Goal: Task Accomplishment & Management: Use online tool/utility

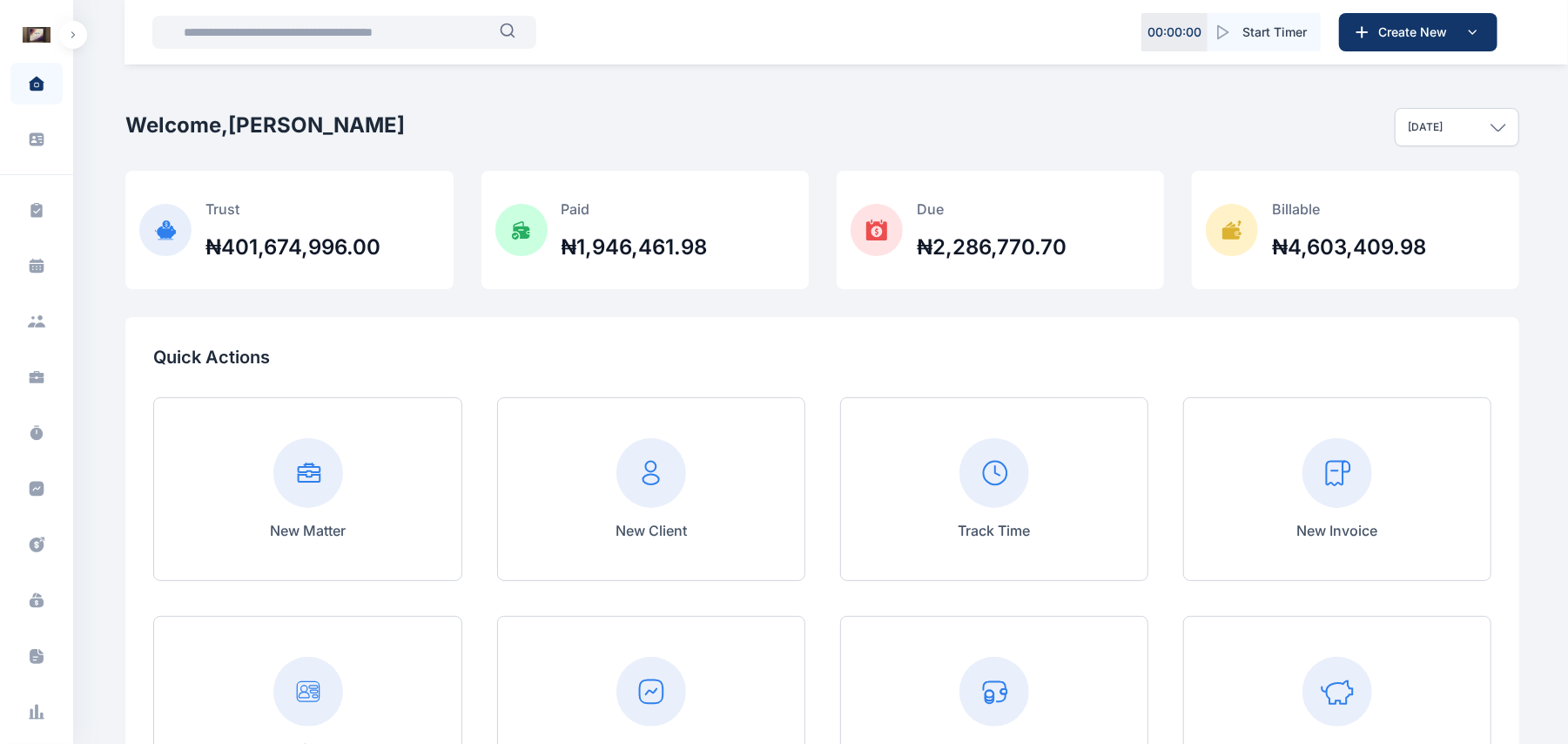
click at [73, 33] on icon "button" at bounding box center [72, 35] width 3 height 5
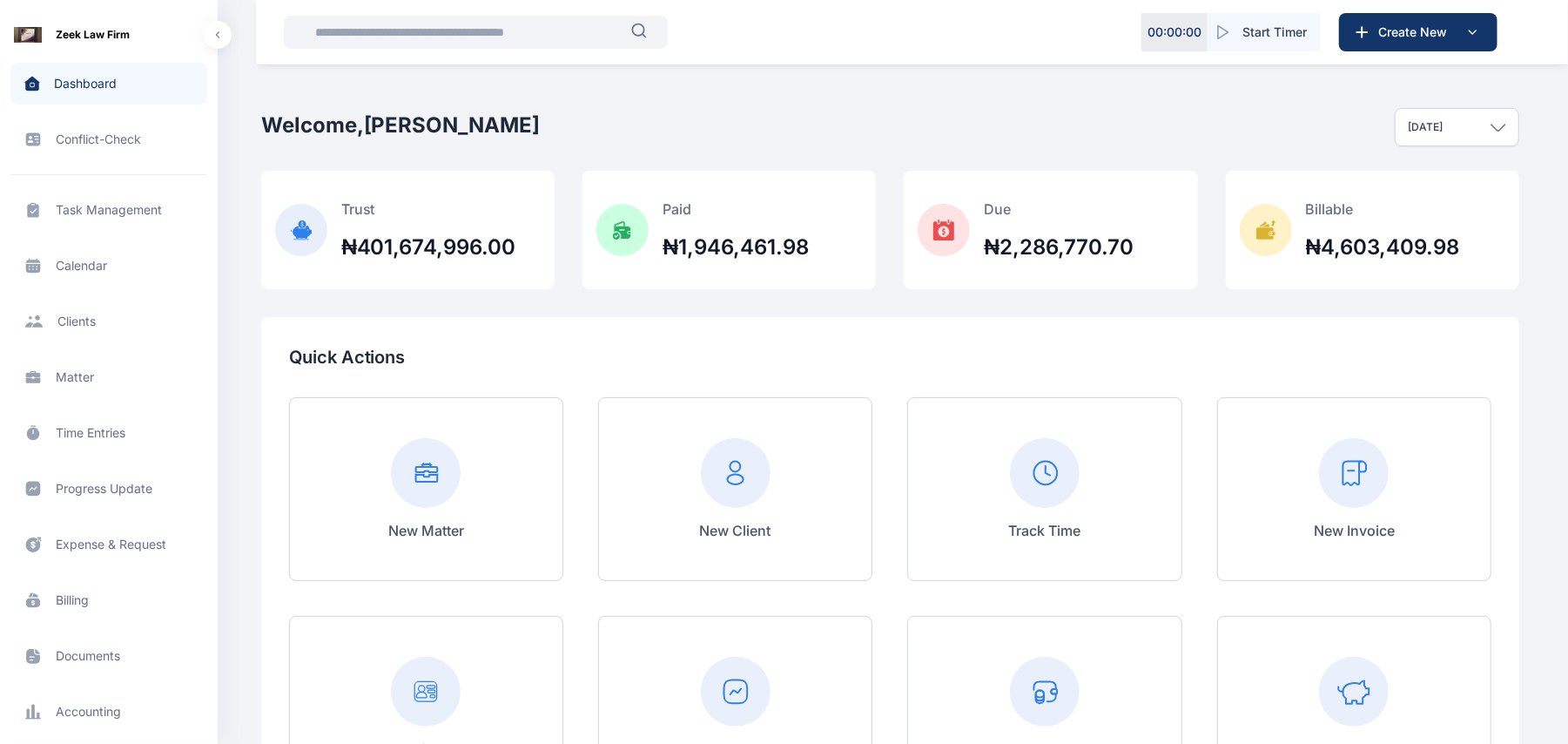
click at [89, 265] on span "Calendar calendar calendar" at bounding box center [109, 265] width 197 height 42
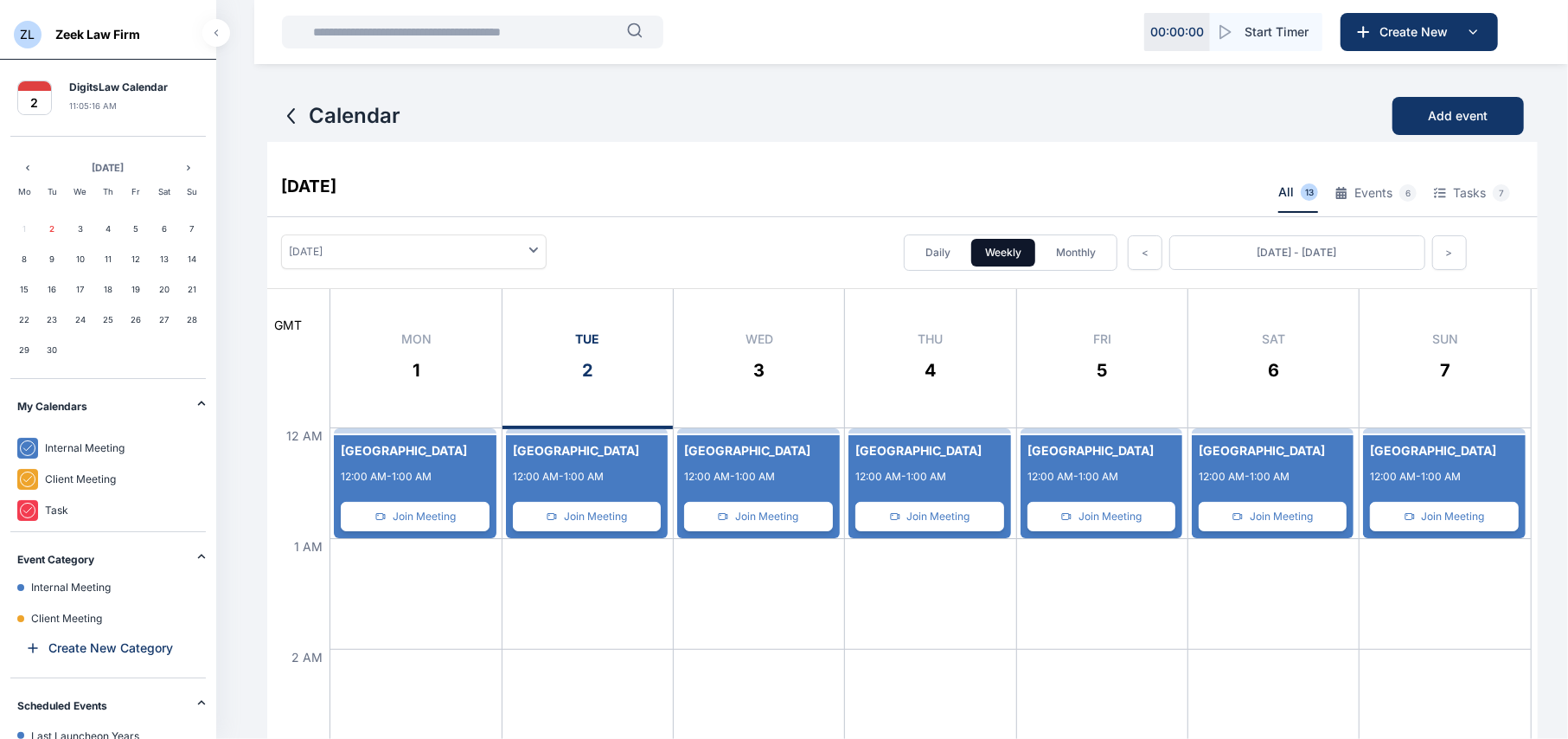
click at [1059, 465] on div "New Event Center 12:00 AM - 1:00 AM Join Meeting" at bounding box center [1101, 490] width 161 height 110
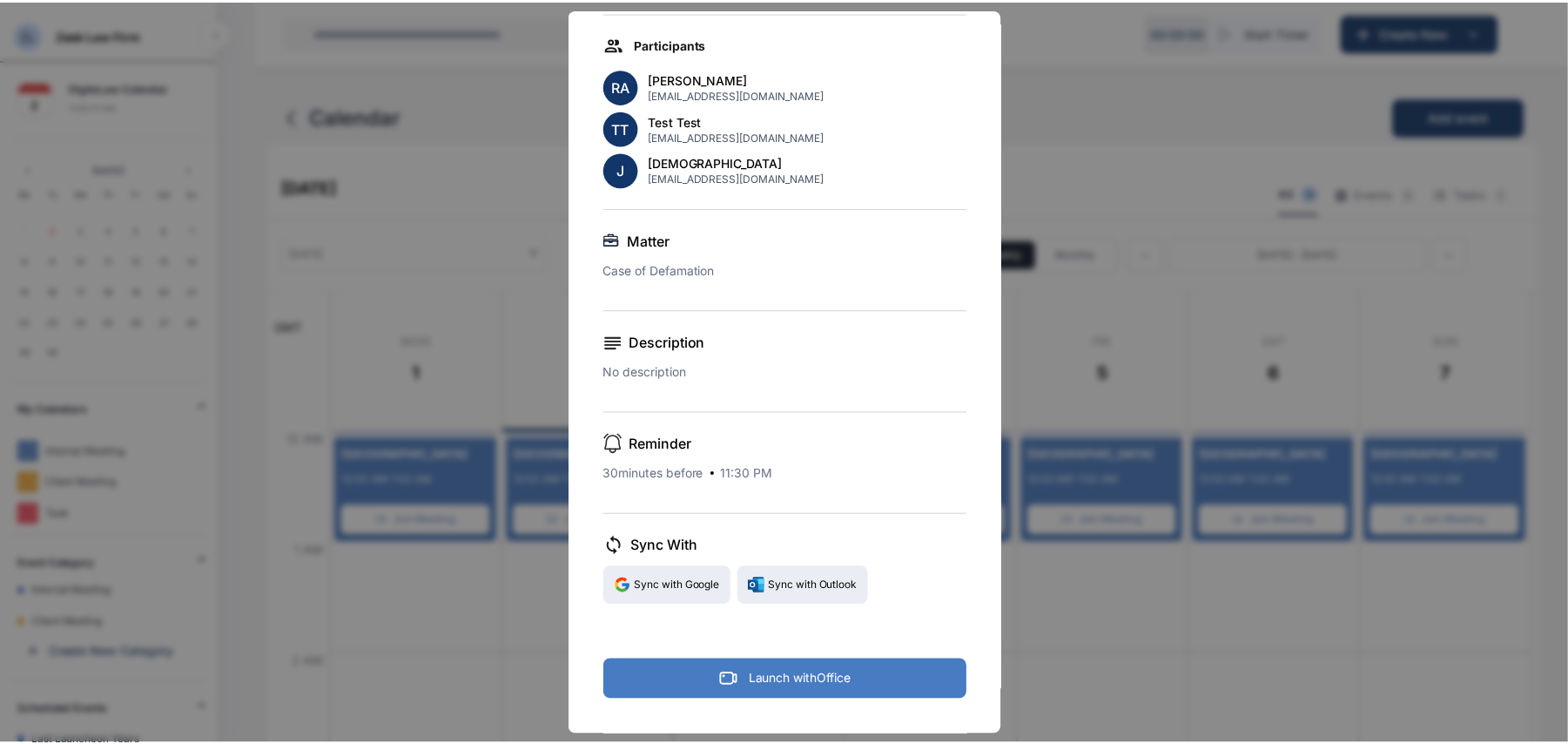
scroll to position [439, 0]
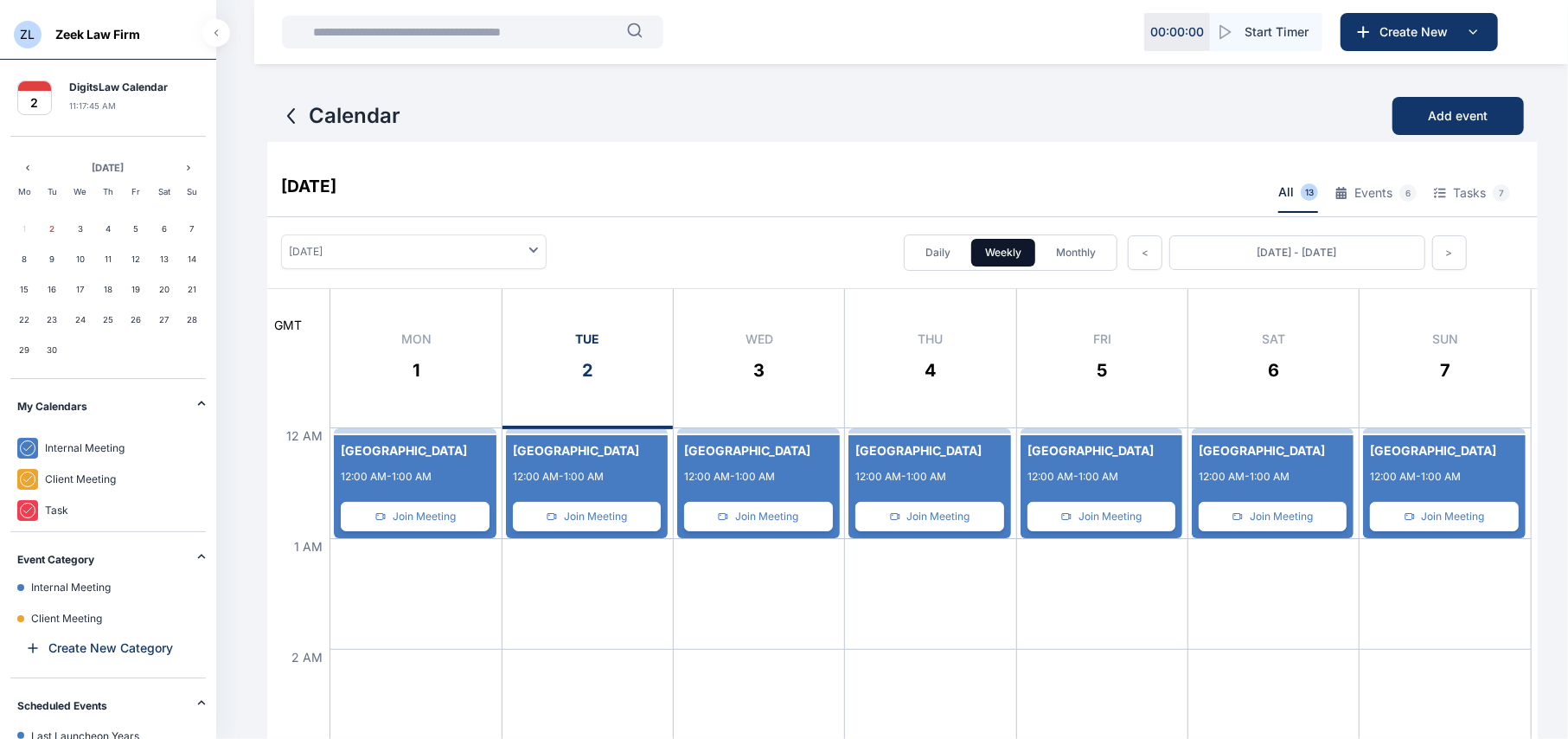
click at [100, 38] on span "Zeek Law Firm" at bounding box center [97, 34] width 85 height 17
click at [14, 31] on span "ZL" at bounding box center [28, 34] width 28 height 28
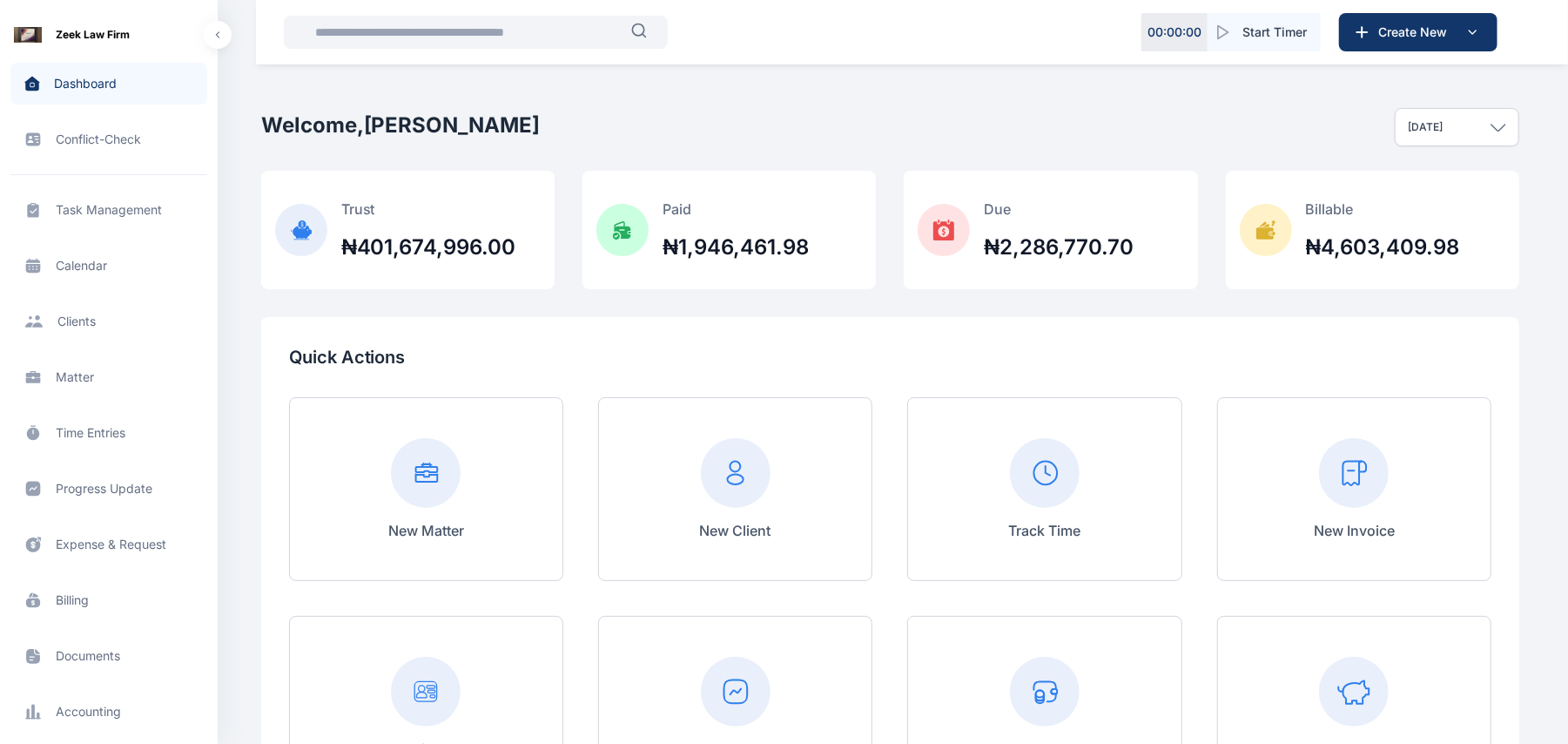
click at [1219, 33] on icon "button" at bounding box center [1222, 31] width 17 height 17
click at [1196, 35] on icon "button" at bounding box center [1188, 31] width 17 height 17
